Goal: Contribute content: Add original content to the website for others to see

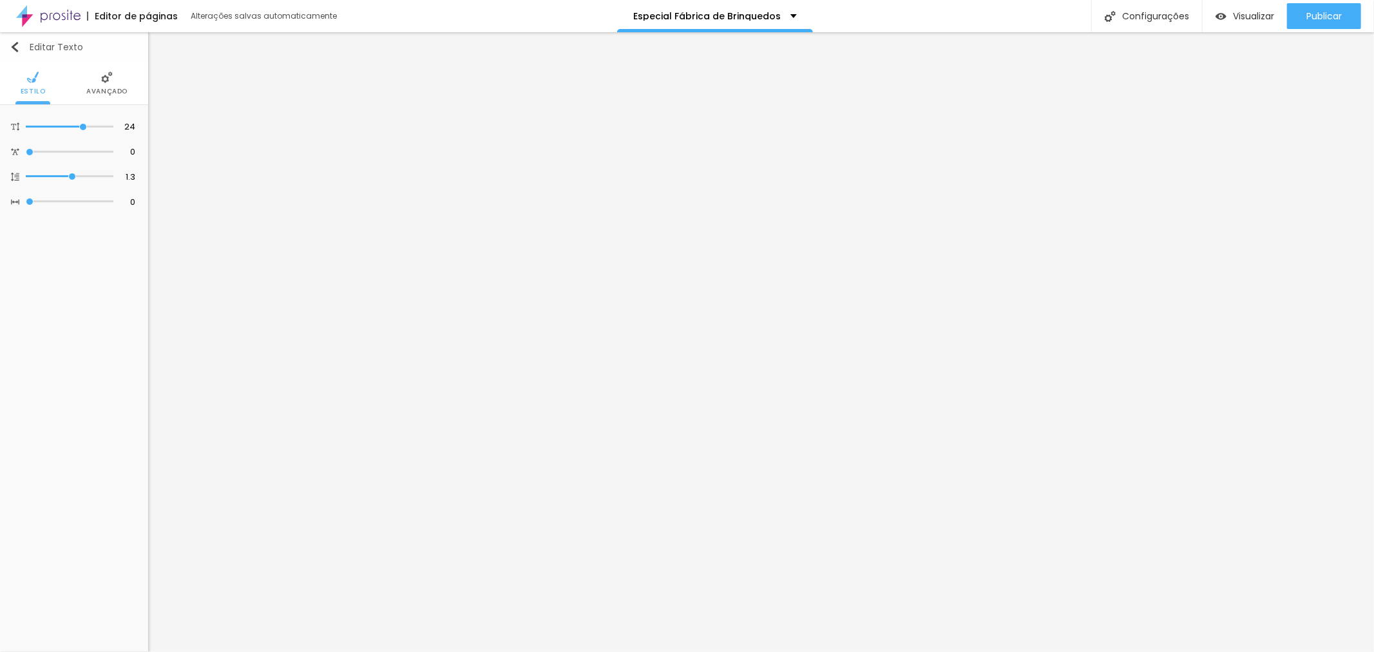
click at [22, 46] on div "Editar Texto" at bounding box center [46, 47] width 73 height 10
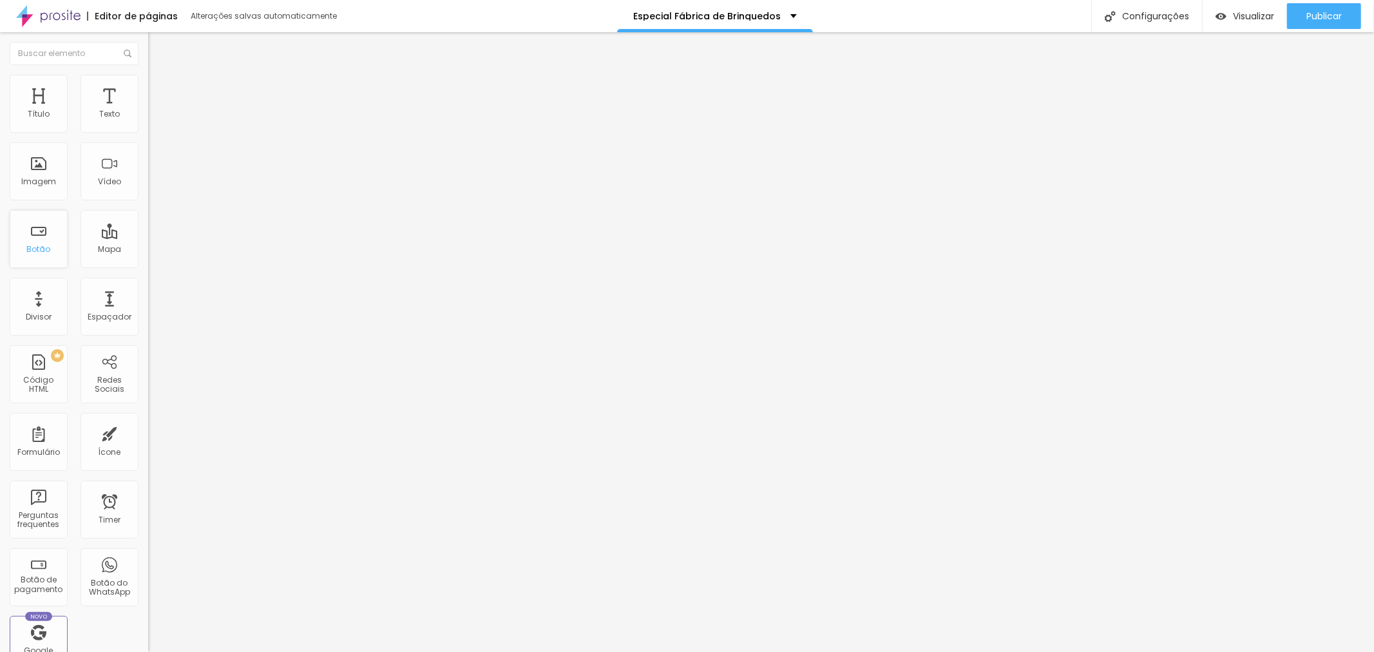
click at [50, 248] on div "Botão" at bounding box center [39, 239] width 58 height 58
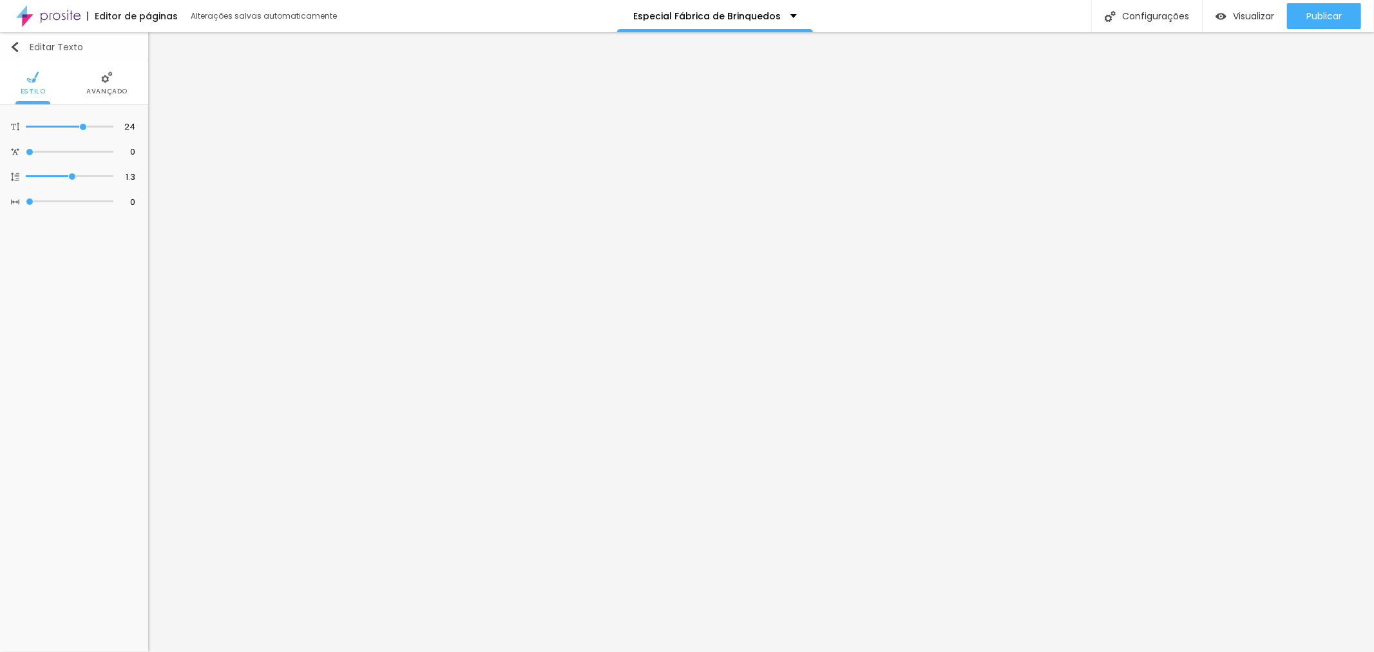
click at [15, 46] on img "button" at bounding box center [15, 47] width 10 height 10
click at [80, 269] on input "https://" at bounding box center [74, 279] width 107 height 21
drag, startPoint x: 80, startPoint y: 263, endPoint x: 0, endPoint y: 264, distance: 79.9
click at [0, 264] on div "Texto Click me Alinhamento [GEOGRAPHIC_DATA] Link URL https:// Abrir em uma nov…" at bounding box center [74, 214] width 148 height 218
paste input "[DOMAIN_NAME][URL]"
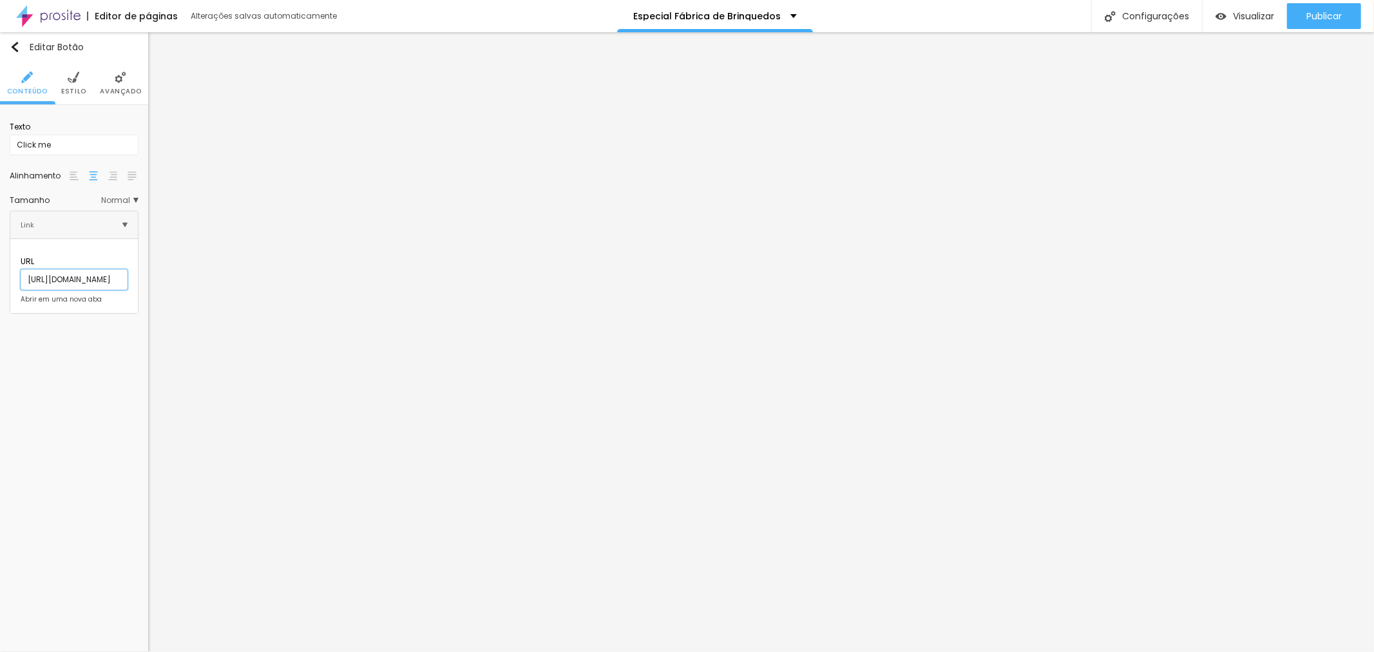
scroll to position [0, 119]
type input "[URL][DOMAIN_NAME]"
click at [21, 300] on div at bounding box center [21, 300] width 0 height 0
click at [53, 147] on input "Click me" at bounding box center [74, 145] width 129 height 21
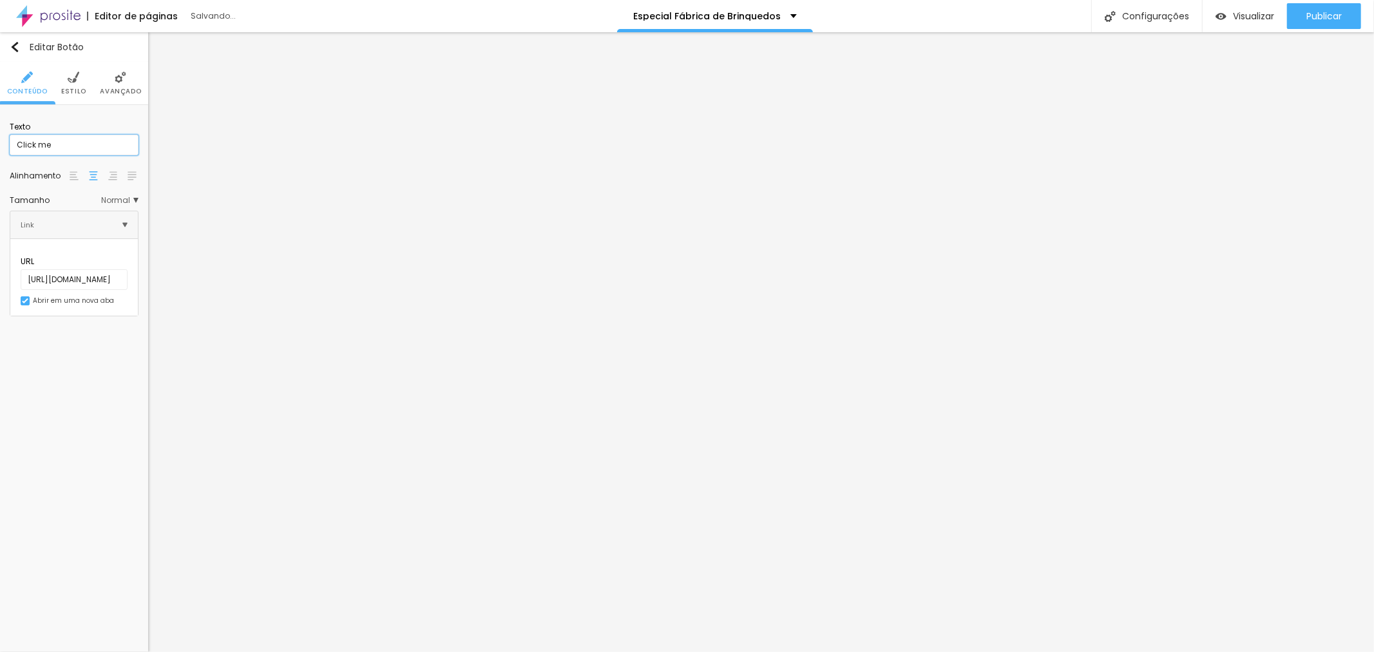
click at [0, 137] on div "Texto Click me Alinhamento Tamanho Normal Pequeno Normal Grande Link URL [URL][…" at bounding box center [74, 215] width 148 height 221
type input "v"
type input "VER ÁLBUM PREMIUM EM 3D"
click at [138, 202] on span "Normal" at bounding box center [119, 201] width 37 height 8
click at [90, 222] on span "Pequeno" at bounding box center [93, 219] width 88 height 8
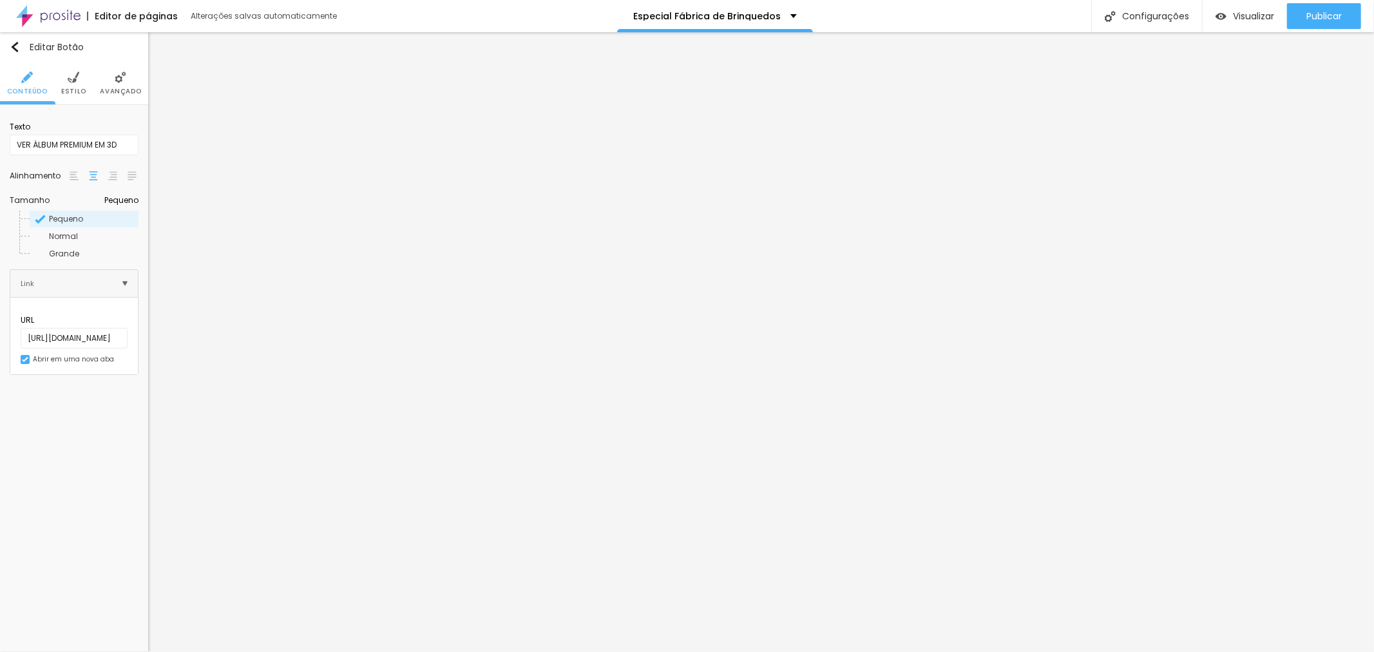
click at [75, 100] on li "Estilo" at bounding box center [73, 83] width 25 height 43
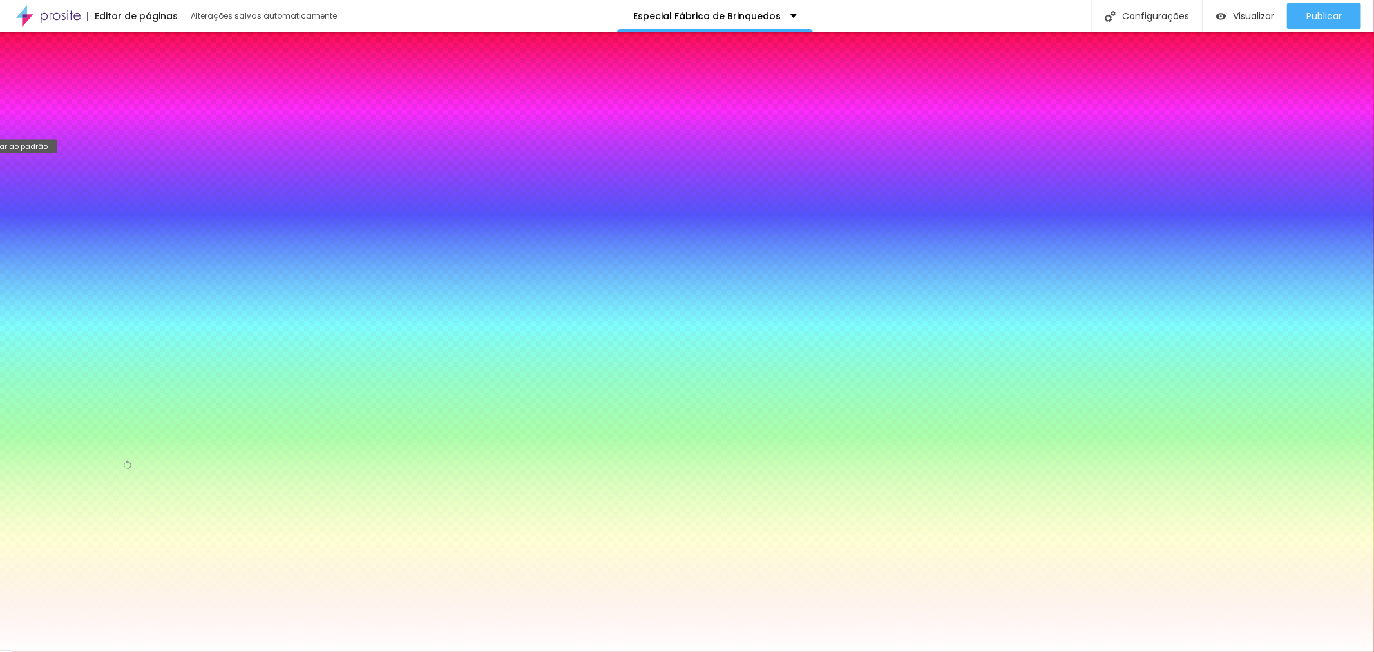
click at [24, 123] on button "Voltar ao padrão" at bounding box center [17, 130] width 14 height 17
click at [94, 139] on div at bounding box center [74, 139] width 129 height 0
type input "#FFF9F9"
drag, startPoint x: 82, startPoint y: 177, endPoint x: 21, endPoint y: 136, distance: 72.9
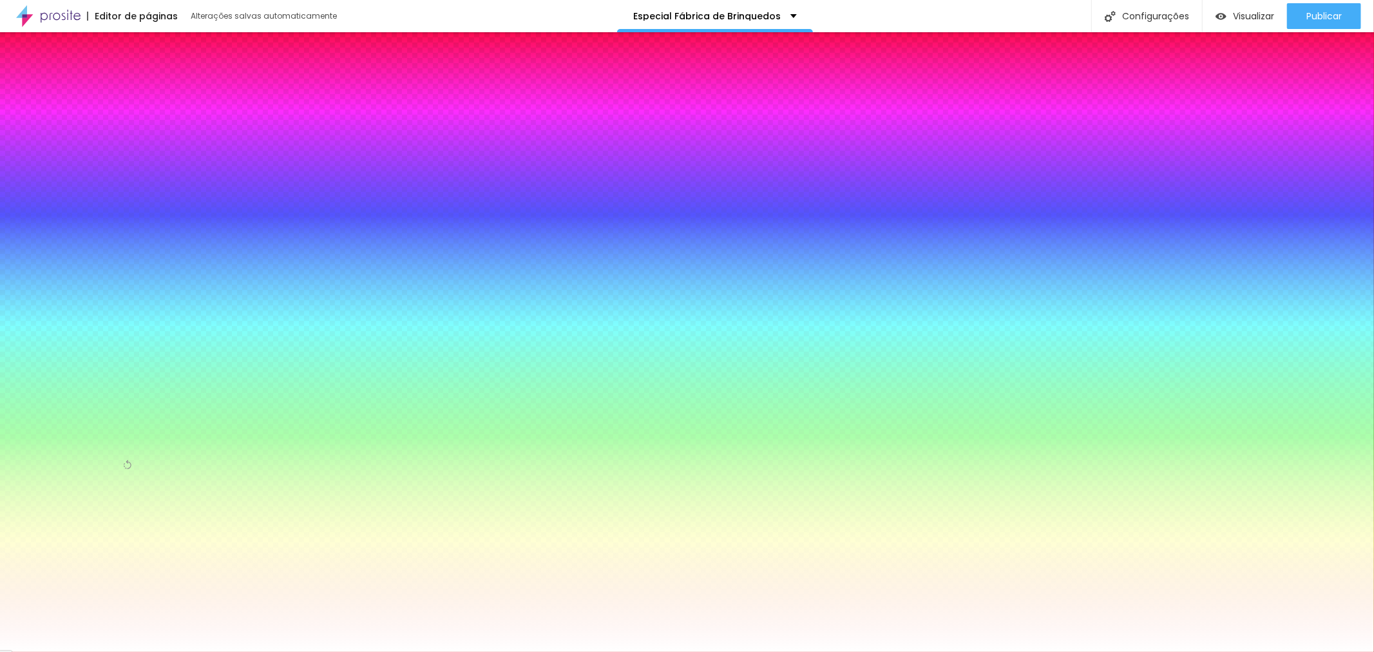
click at [21, 136] on div "Cor de fundo Voltar ao padrão #FFF9F9" at bounding box center [74, 133] width 129 height 37
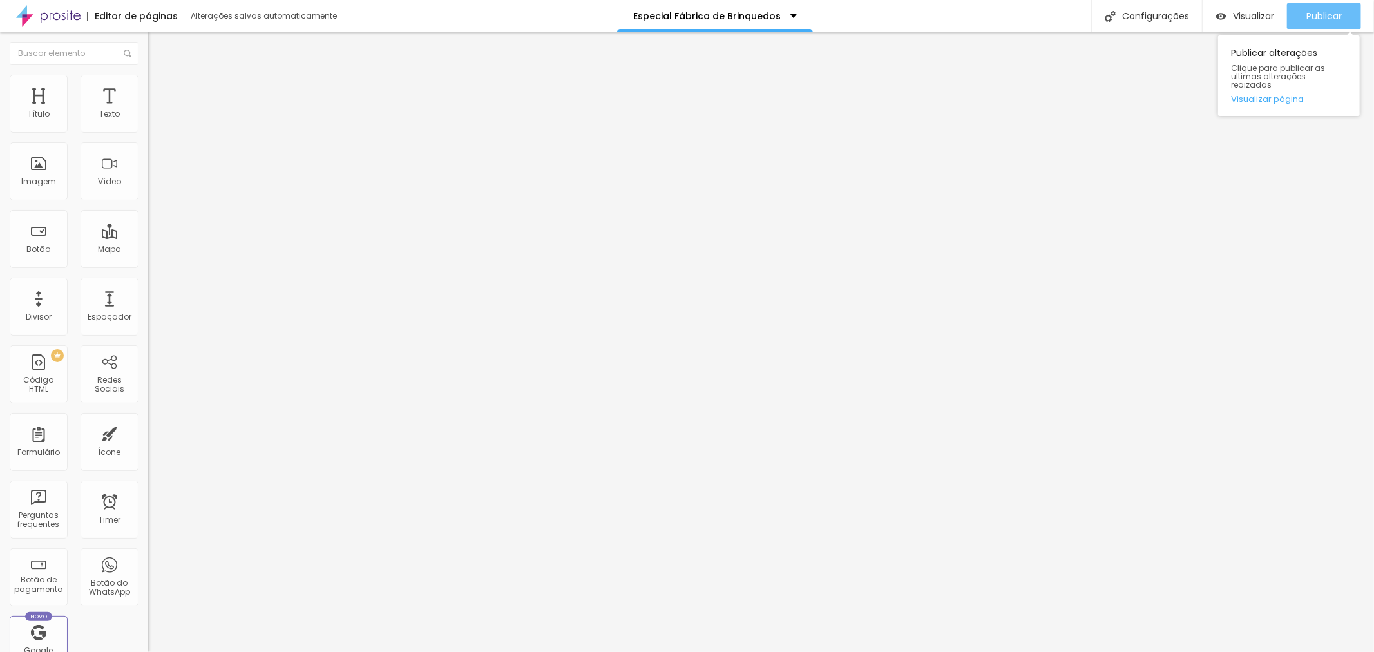
click at [1329, 21] on span "Publicar" at bounding box center [1324, 16] width 35 height 10
click at [1263, 15] on span "Visualizar" at bounding box center [1253, 16] width 41 height 10
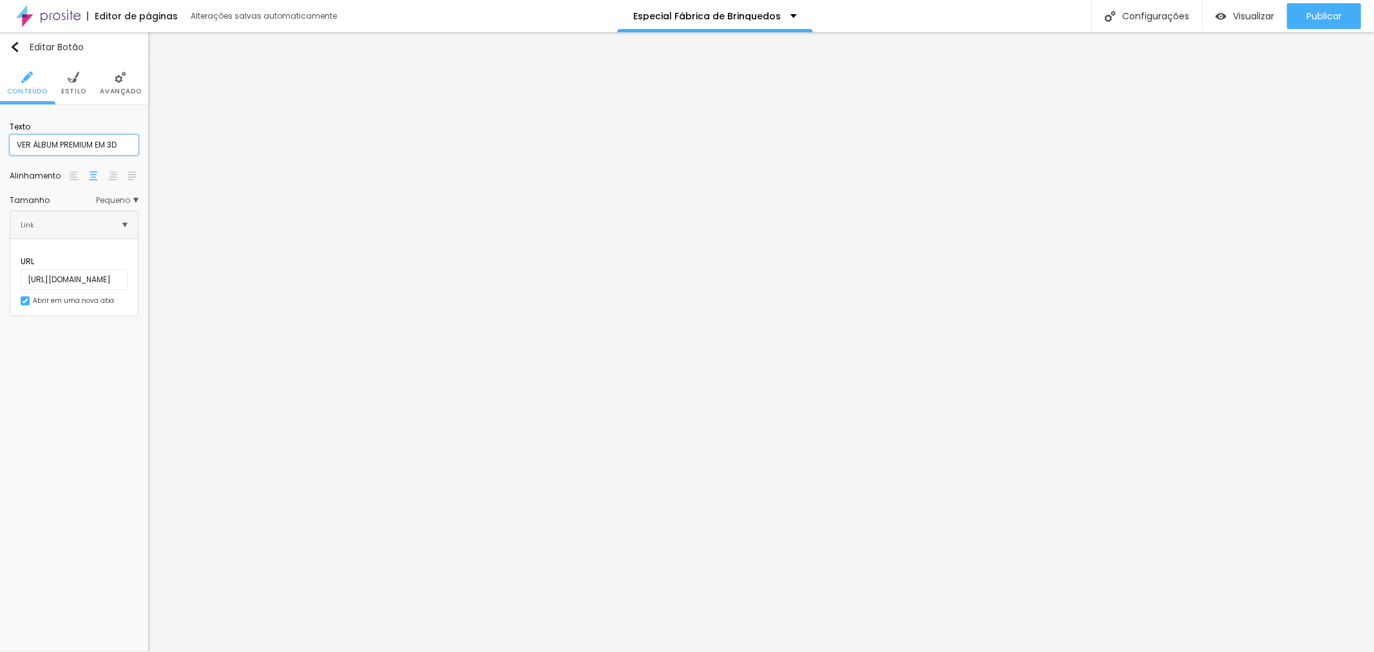
click at [34, 146] on input "VER ÁLBUM PREMIUM EM 3D" at bounding box center [74, 145] width 129 height 21
drag, startPoint x: 99, startPoint y: 144, endPoint x: 108, endPoint y: 144, distance: 9.0
click at [108, 144] on input "VER CAIXA DO ÁLBUM PREMIUM EM 3D" at bounding box center [74, 145] width 129 height 21
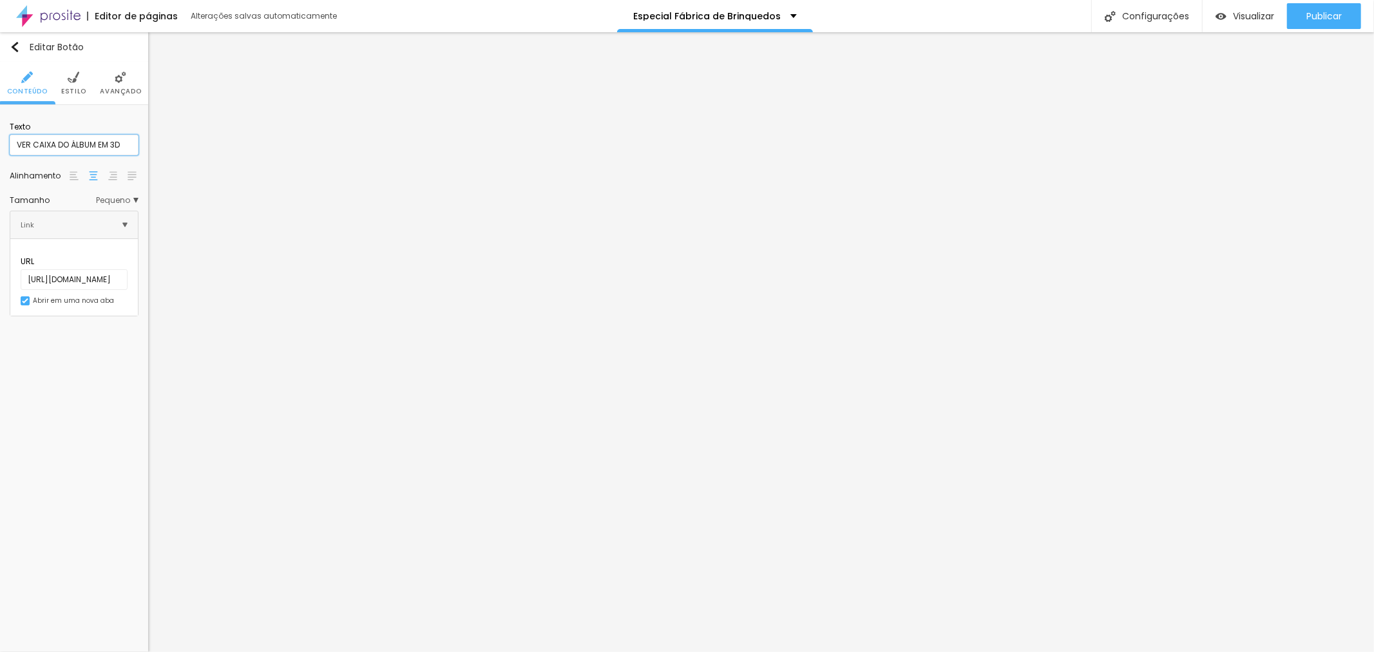
type input "VER CAIXA DO ÁLBUM EM 3D"
click at [101, 269] on input "[URL][DOMAIN_NAME]" at bounding box center [74, 279] width 107 height 21
click at [107, 269] on input "[URL][DOMAIN_NAME]" at bounding box center [74, 279] width 107 height 21
click at [120, 269] on input "[URL][DOMAIN_NAME]" at bounding box center [74, 279] width 107 height 21
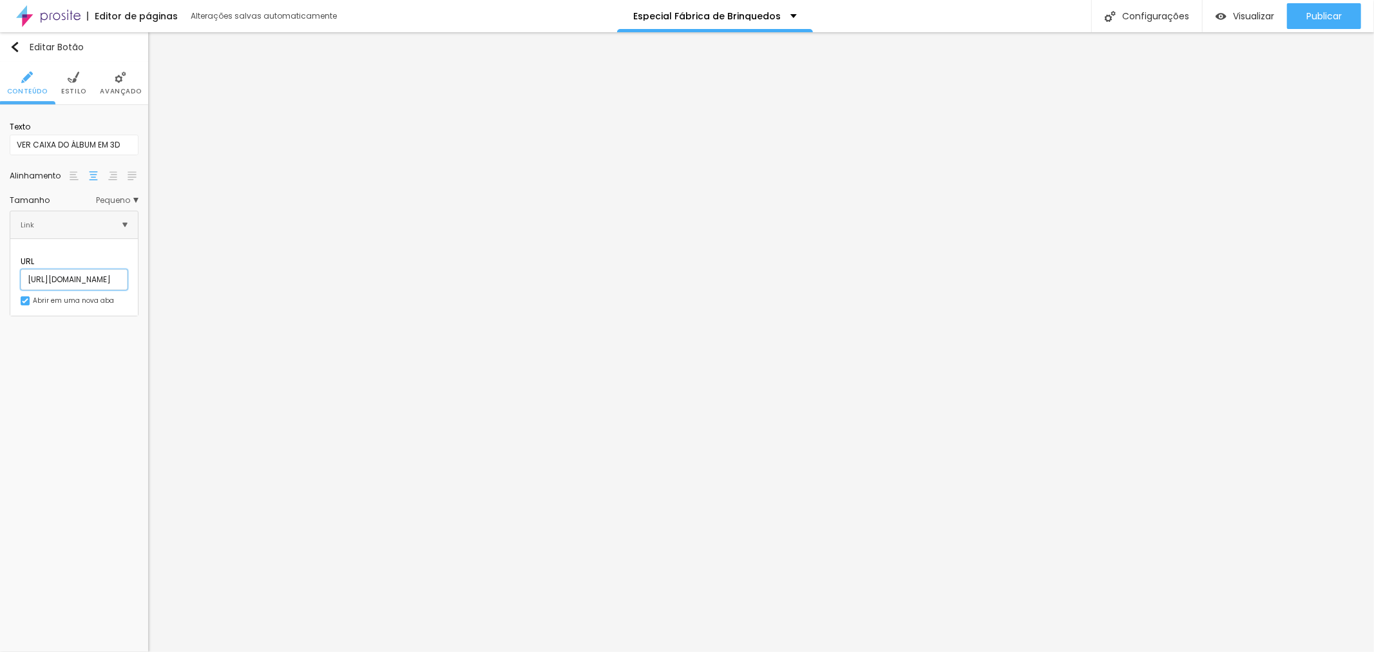
click at [120, 269] on input "[URL][DOMAIN_NAME]" at bounding box center [74, 279] width 107 height 21
paste input "a83da539d948b72788b"
type input "[URL][DOMAIN_NAME]"
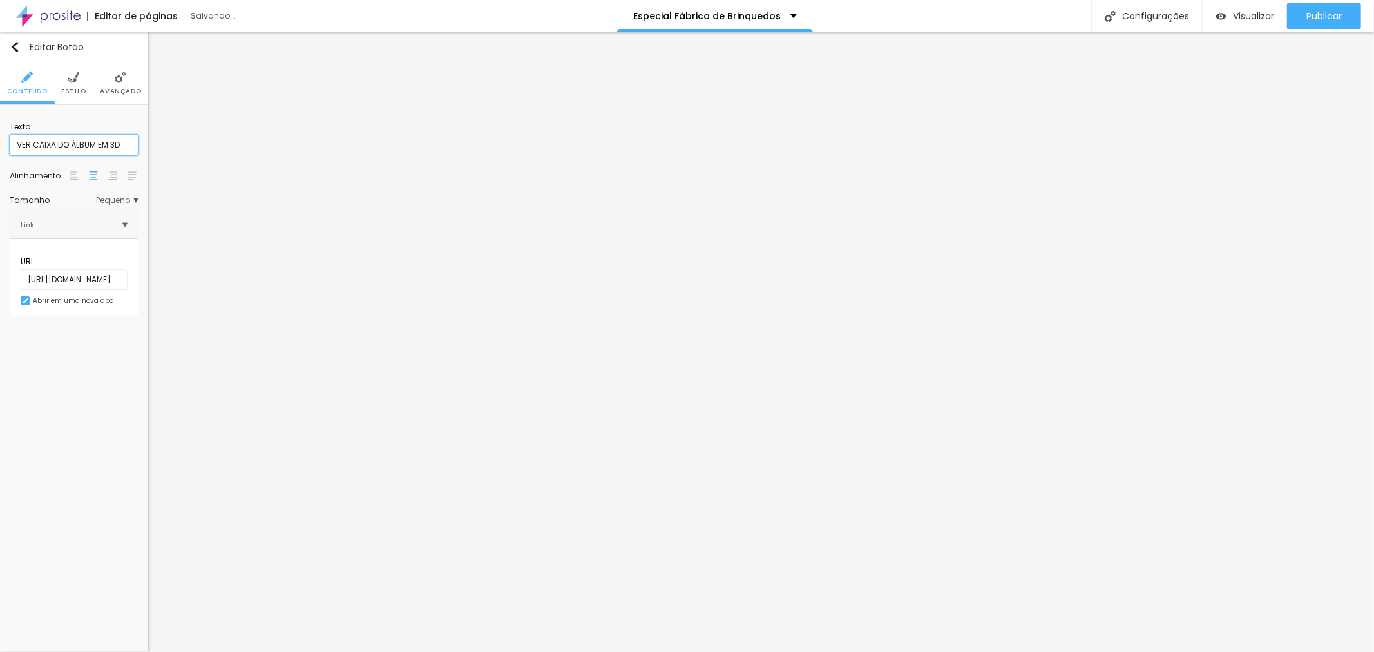
scroll to position [0, 0]
click at [47, 142] on input "VER CAIXA DO ÁLBUM EM 3D" at bounding box center [74, 145] width 129 height 21
drag, startPoint x: 55, startPoint y: 140, endPoint x: 33, endPoint y: 139, distance: 21.9
click at [33, 139] on input "VER CAIXA DO ÁLBUM EM 3D" at bounding box center [74, 145] width 129 height 21
click at [60, 142] on input "VER ÁLBUM EM 3D" at bounding box center [74, 145] width 129 height 21
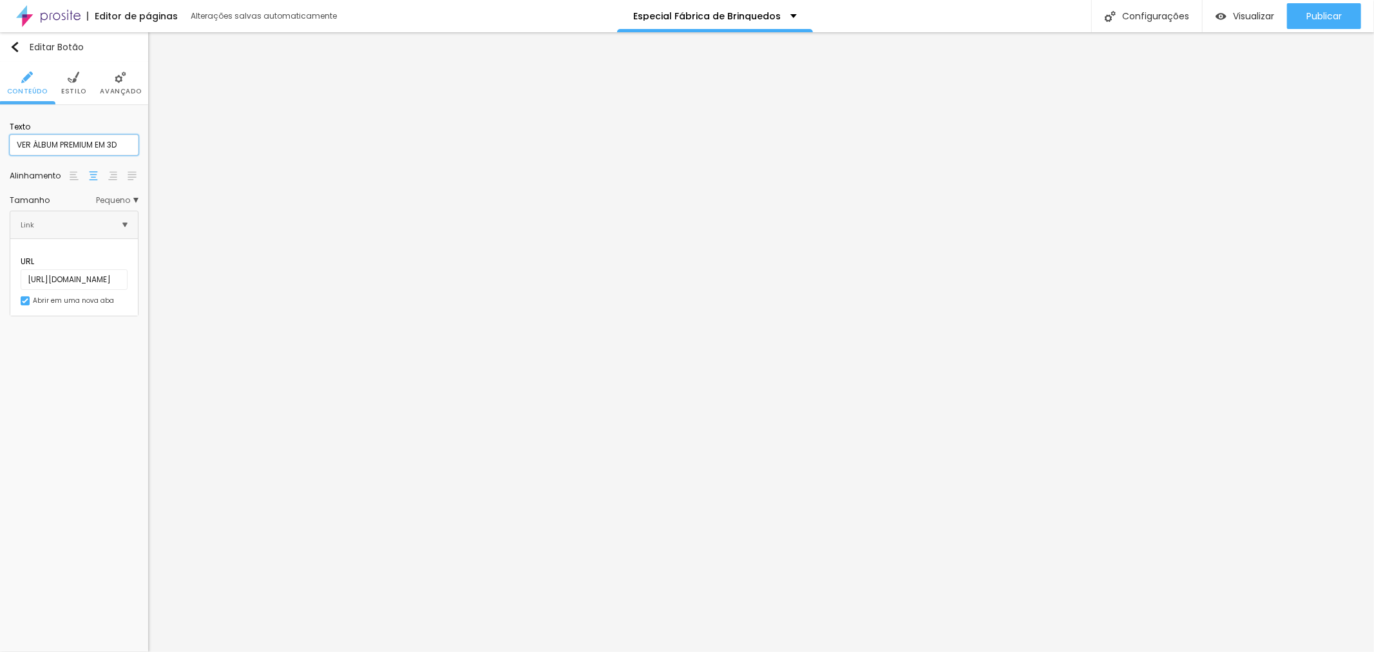
type input "VER ÁLBUM PREMIUM EM 3D"
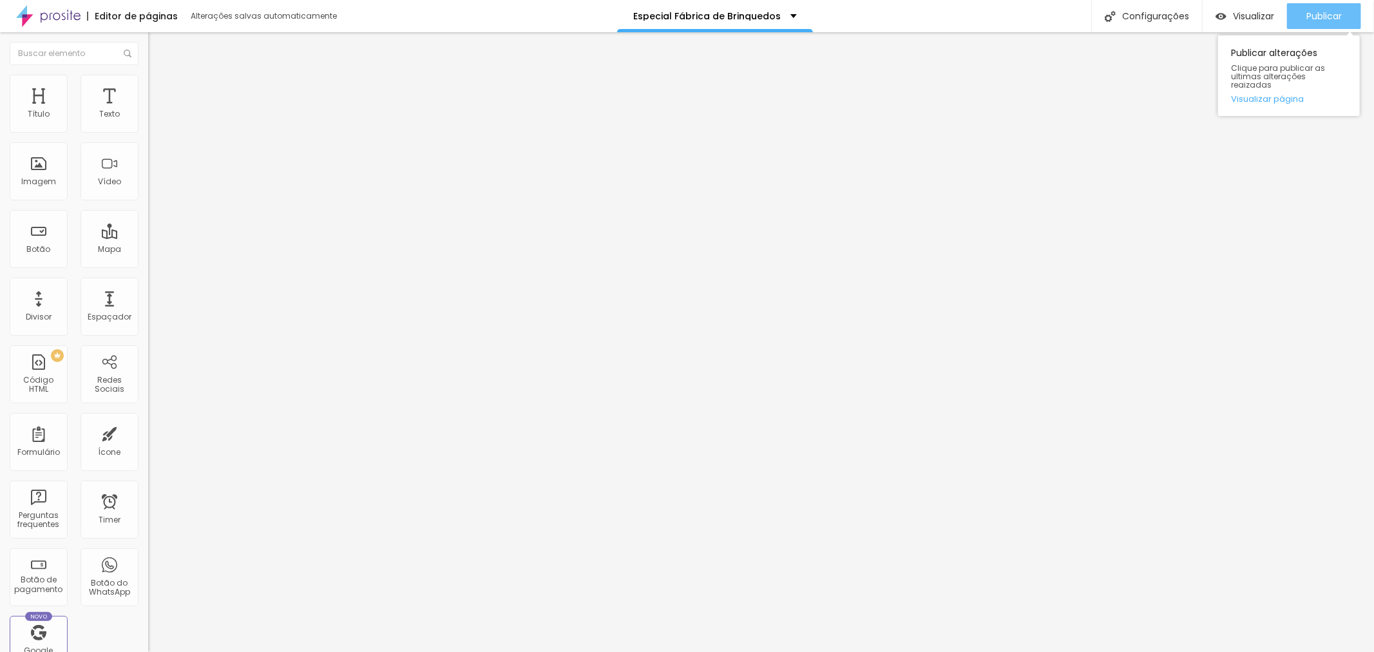
click at [1318, 17] on span "Publicar" at bounding box center [1324, 16] width 35 height 10
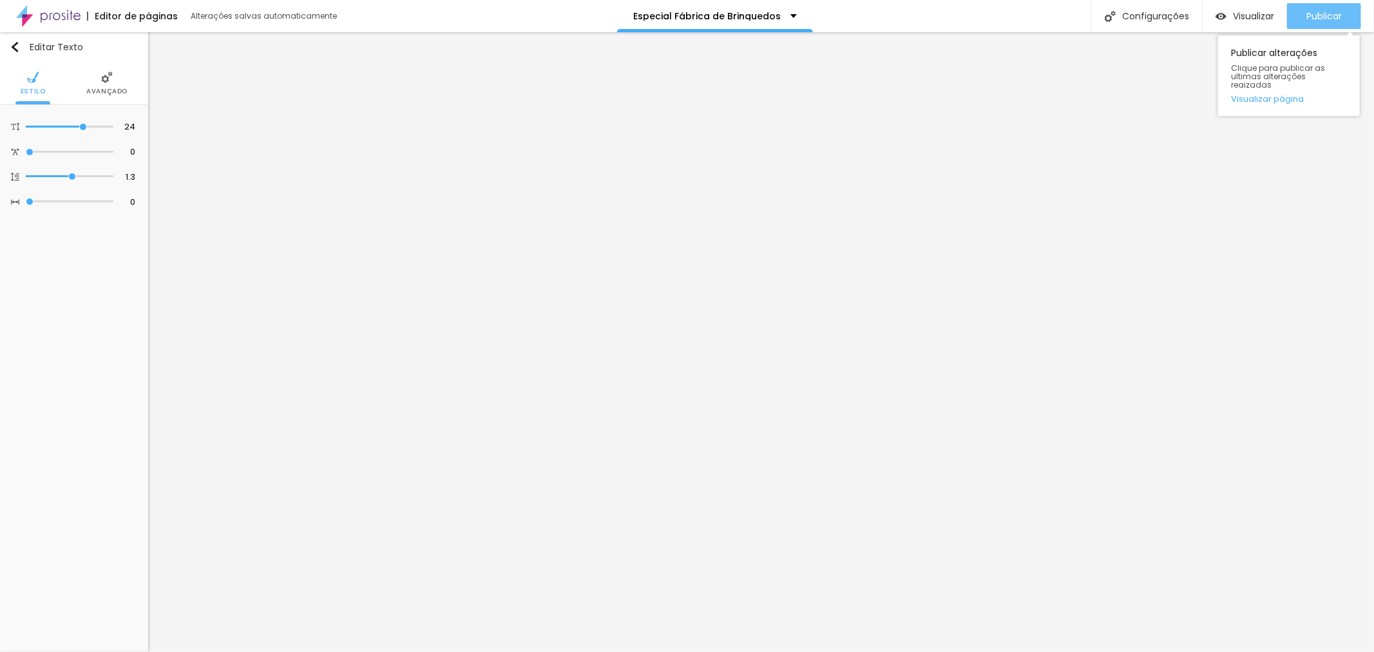
click at [1341, 17] on span "Publicar" at bounding box center [1324, 16] width 35 height 10
click at [1330, 14] on span "Publicar" at bounding box center [1324, 16] width 35 height 10
click at [1259, 17] on span "Visualizar" at bounding box center [1253, 16] width 41 height 10
click at [1309, 12] on span "Publicar" at bounding box center [1324, 16] width 35 height 10
click at [1303, 9] on button "Publicar" at bounding box center [1324, 16] width 74 height 26
